Goal: Information Seeking & Learning: Learn about a topic

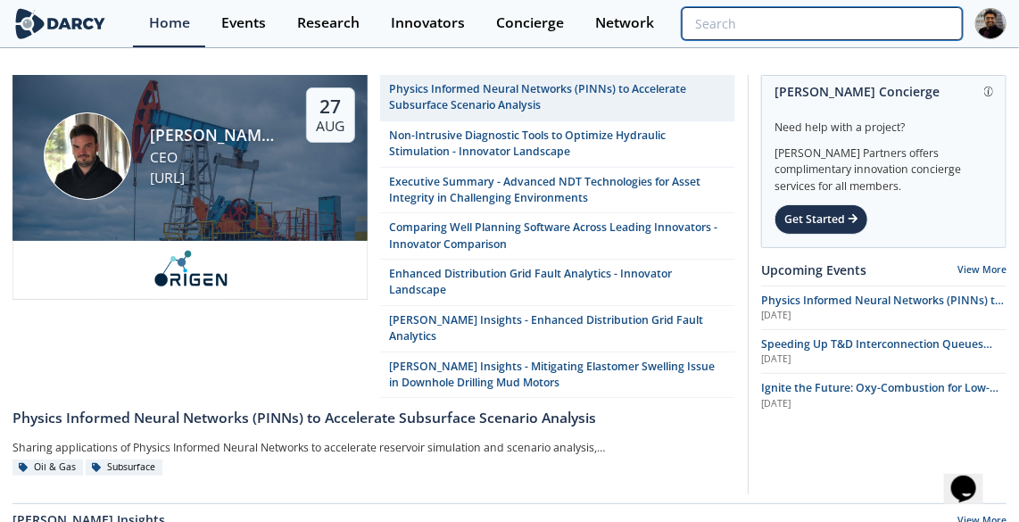
click at [856, 21] on input "search" at bounding box center [822, 23] width 281 height 33
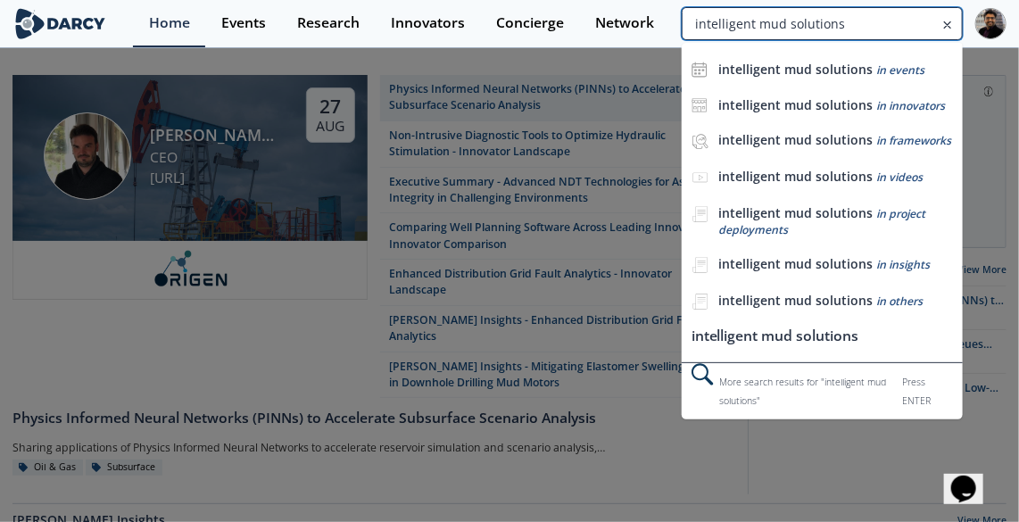
type input "intelligent mud solutions"
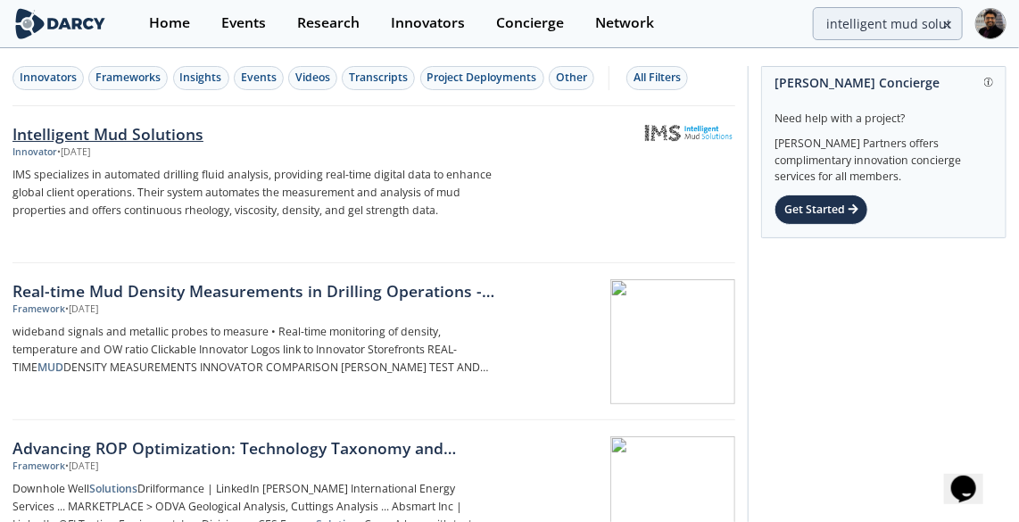
click at [194, 141] on div "Intelligent Mud Solutions" at bounding box center [254, 133] width 485 height 23
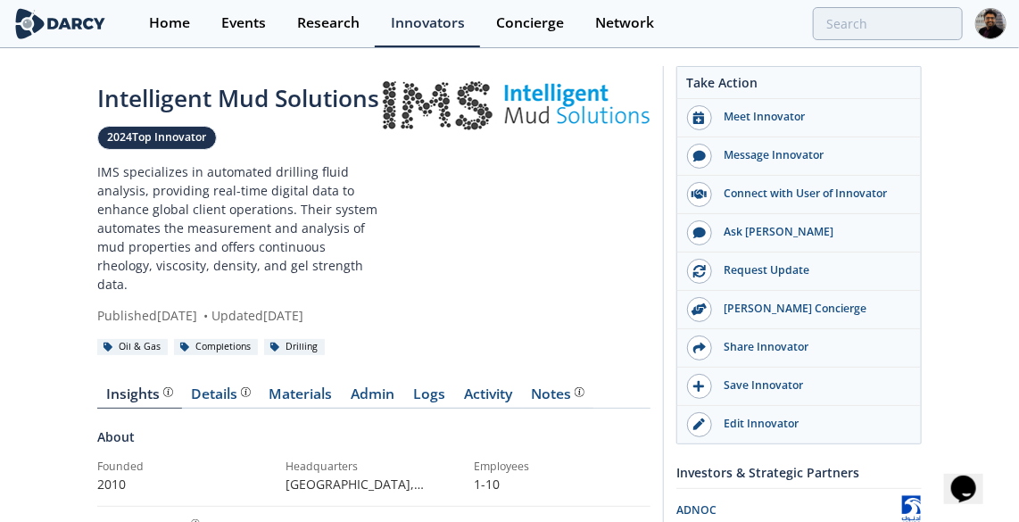
click at [212, 182] on p "IMS specializes in automated drilling fluid analysis, providing real-time digit…" at bounding box center [240, 227] width 286 height 131
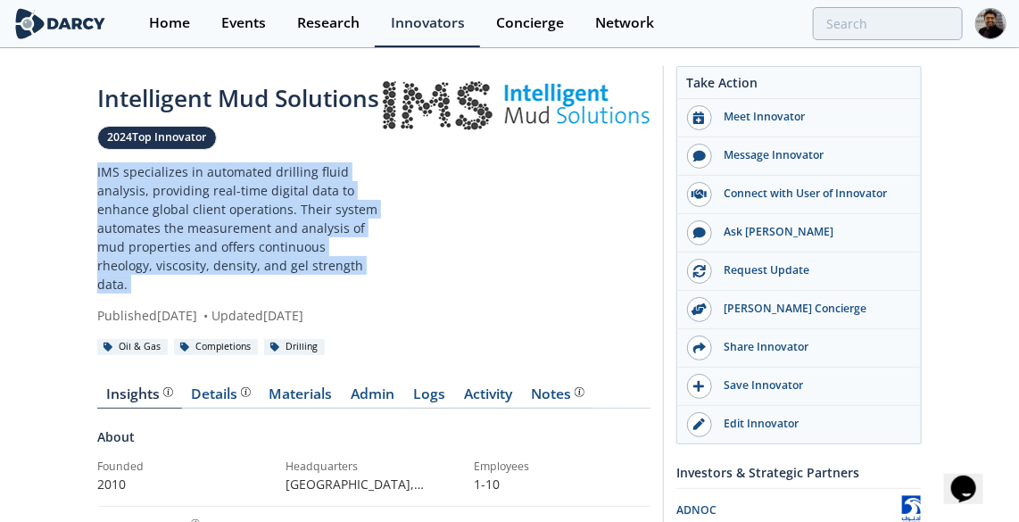
click at [212, 182] on p "IMS specializes in automated drilling fluid analysis, providing real-time digit…" at bounding box center [240, 227] width 286 height 131
copy div "IMS specializes in automated drilling fluid analysis, providing real-time digit…"
